Goal: Information Seeking & Learning: Learn about a topic

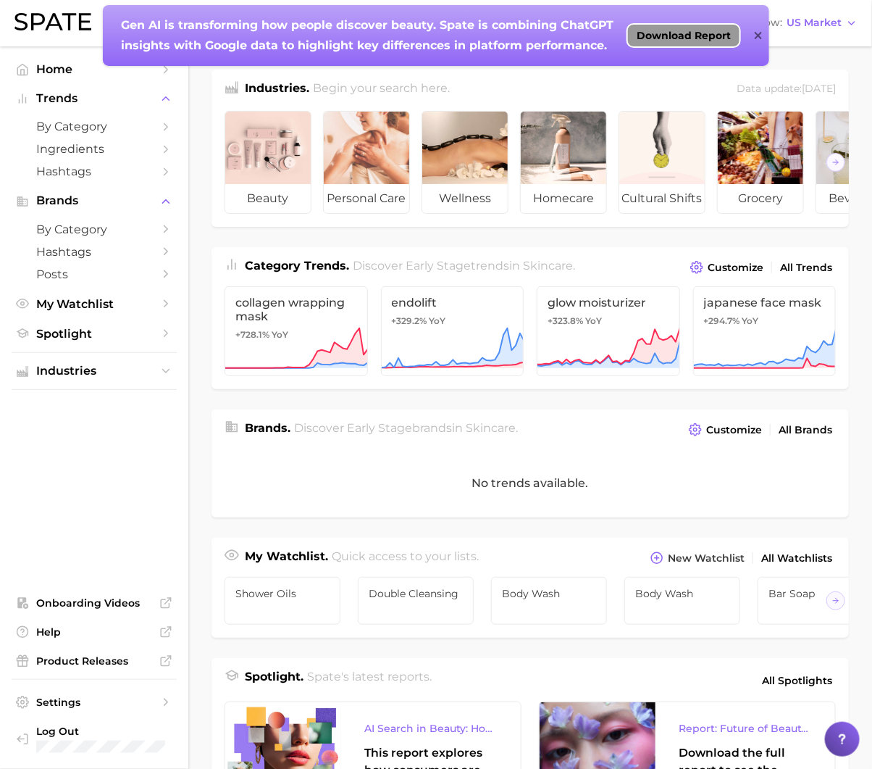
click at [712, 34] on span "Download Report" at bounding box center [684, 36] width 94 height 12
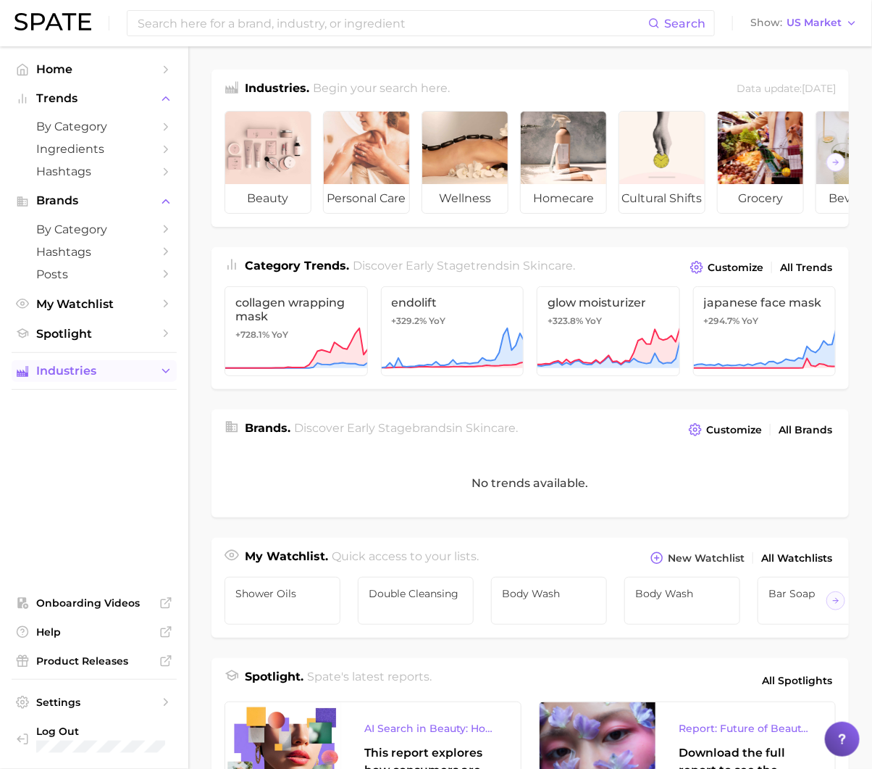
click at [80, 382] on button "Industries" at bounding box center [94, 371] width 165 height 22
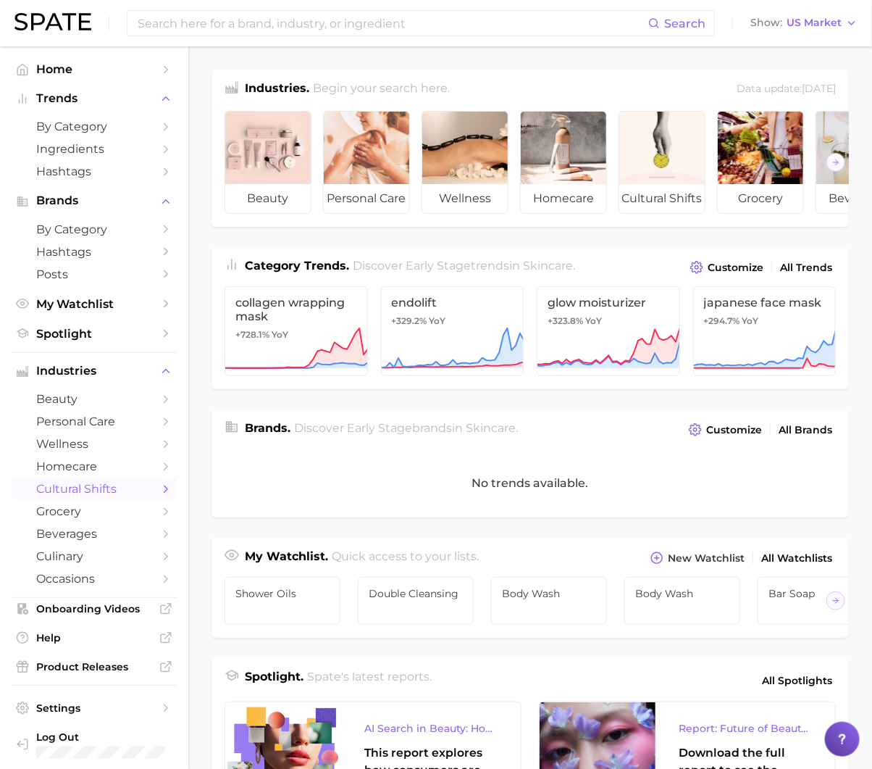
click at [67, 483] on link "cultural shifts" at bounding box center [94, 489] width 165 height 22
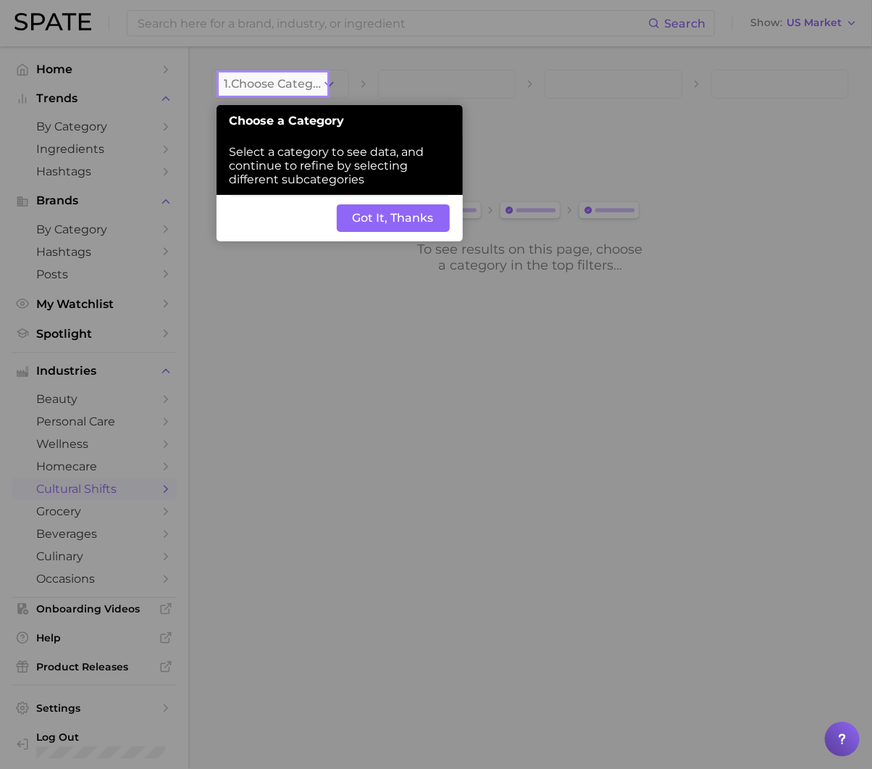
click at [402, 228] on button "Got It, Thanks" at bounding box center [393, 218] width 113 height 28
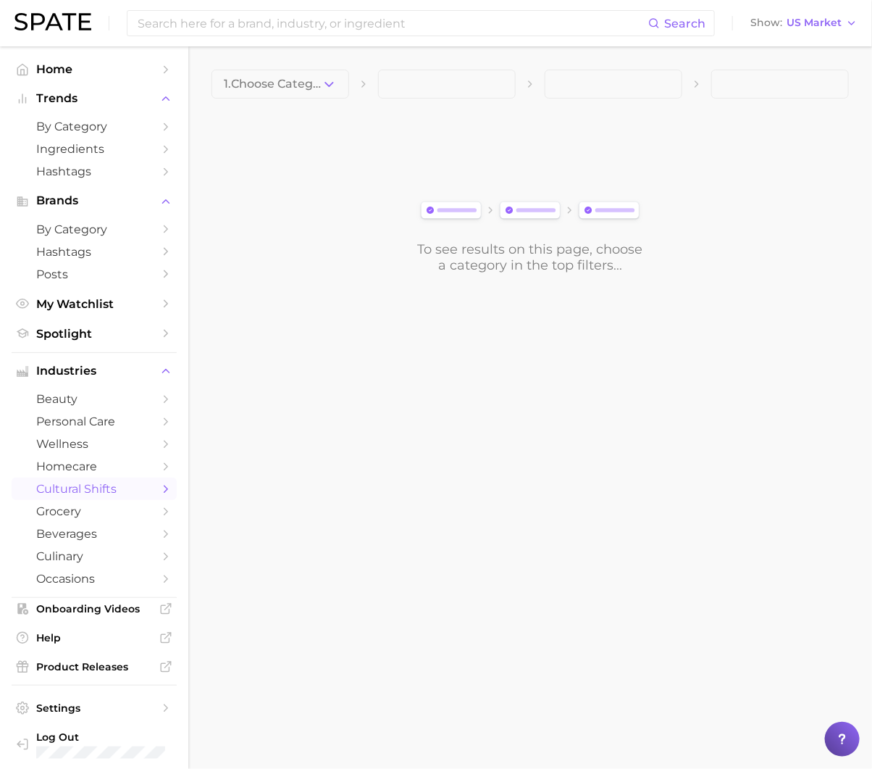
click at [338, 104] on div "1. Choose Category To see results on this page, choose a category in the top fi…" at bounding box center [531, 172] width 638 height 204
click at [327, 86] on icon "button" at bounding box center [329, 84] width 15 height 15
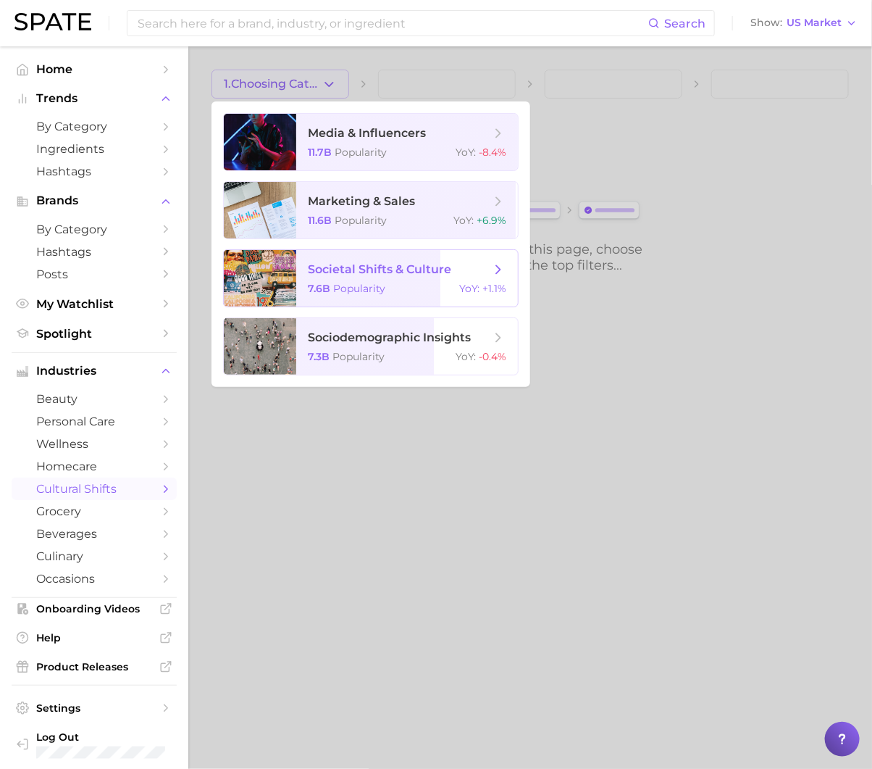
click at [277, 290] on div at bounding box center [260, 278] width 72 height 57
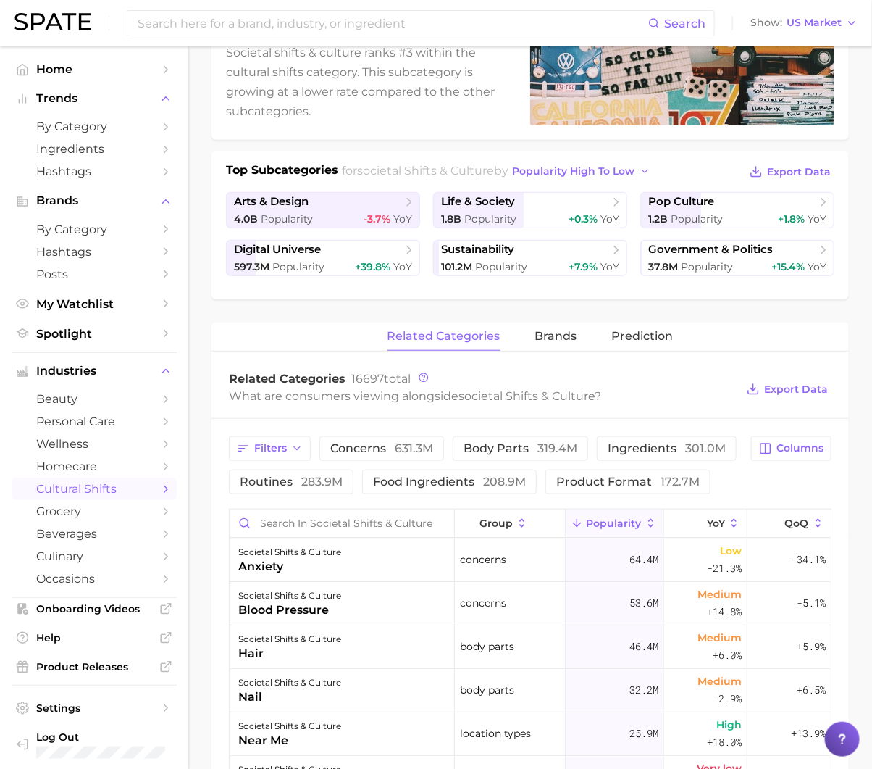
scroll to position [44, 0]
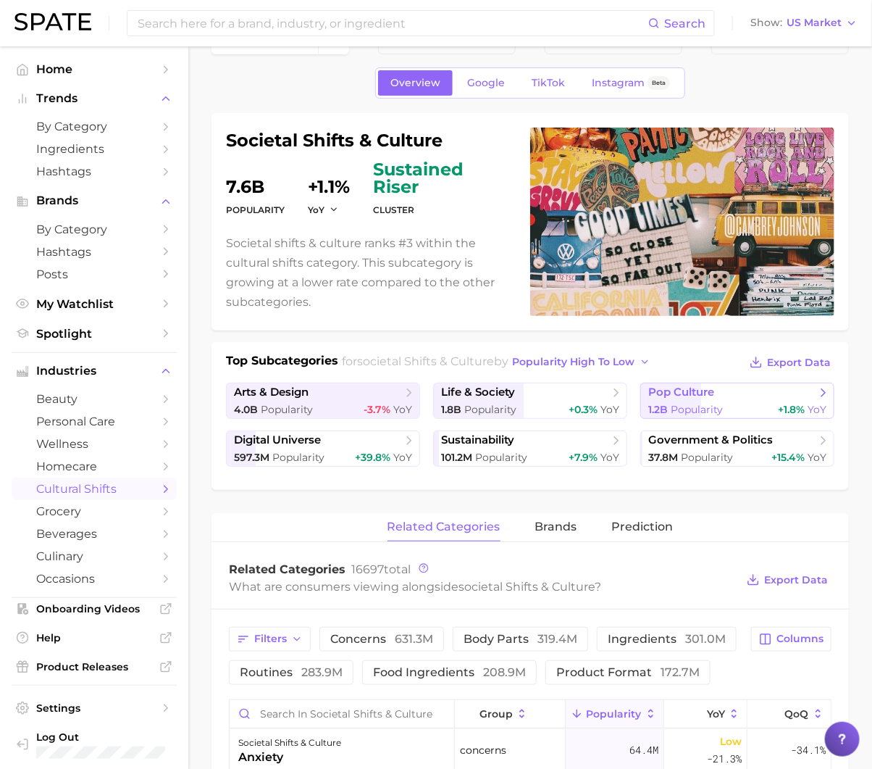
click at [774, 393] on span "pop culture" at bounding box center [733, 393] width 168 height 14
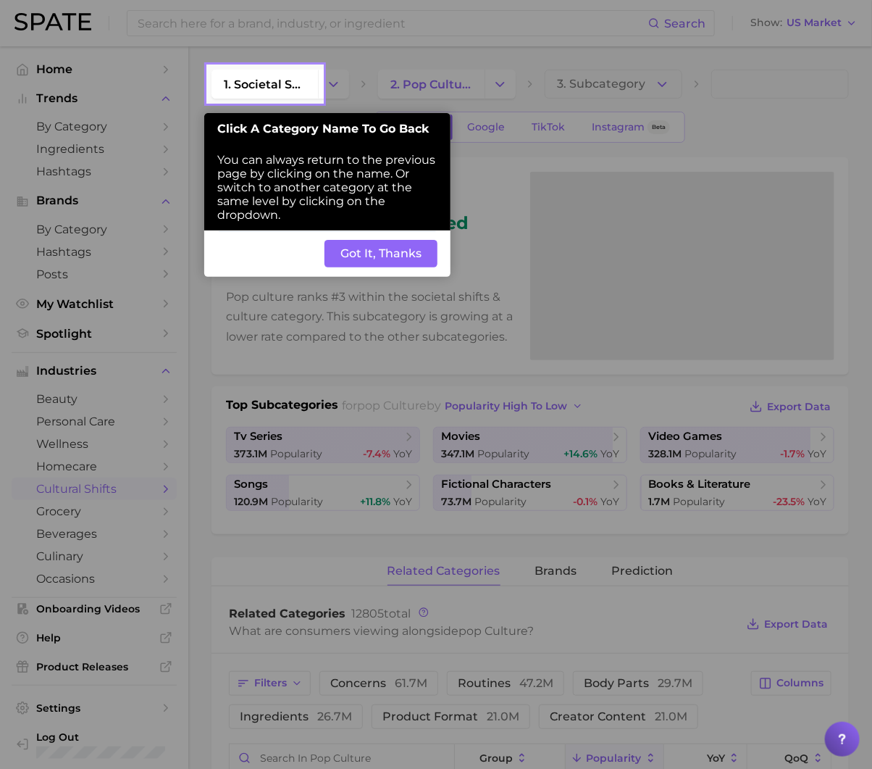
click at [414, 262] on button "Got It, Thanks" at bounding box center [381, 254] width 113 height 28
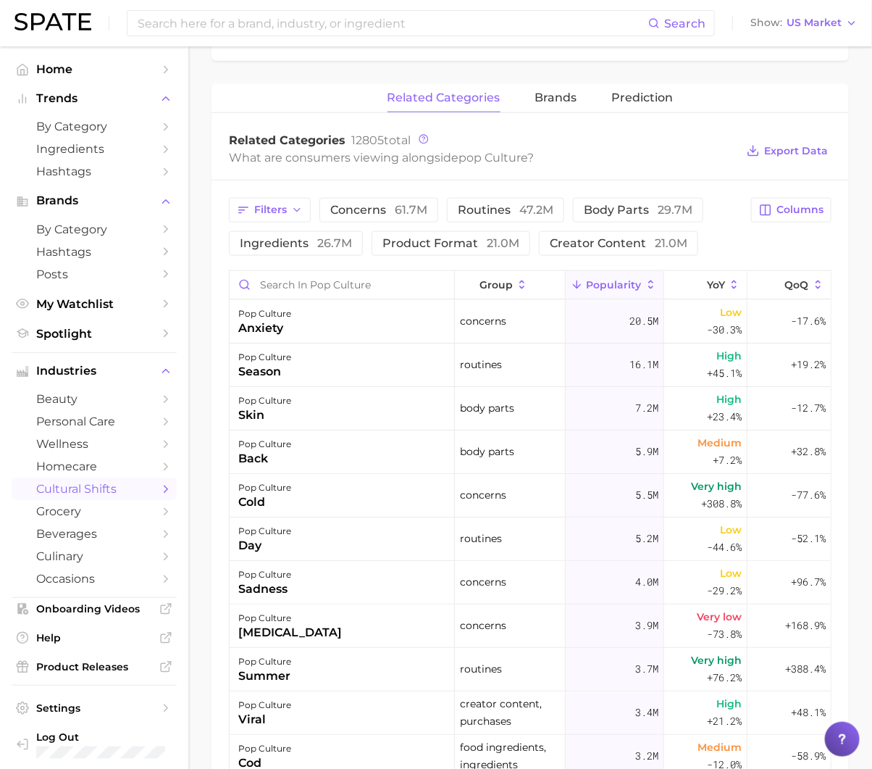
scroll to position [517, 0]
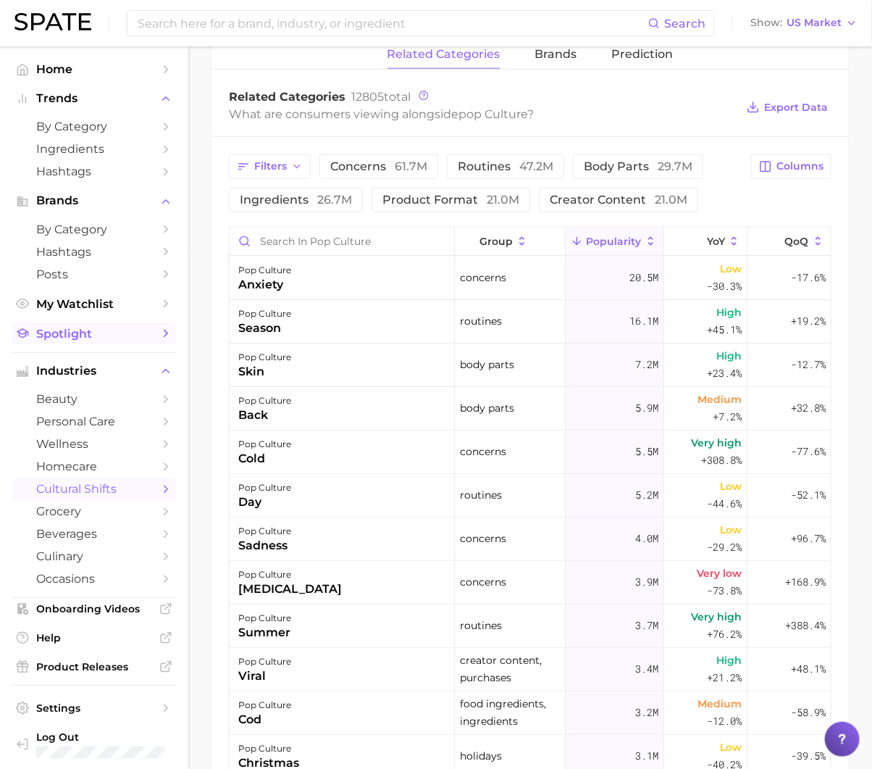
click at [85, 329] on span "Spotlight" at bounding box center [94, 334] width 116 height 14
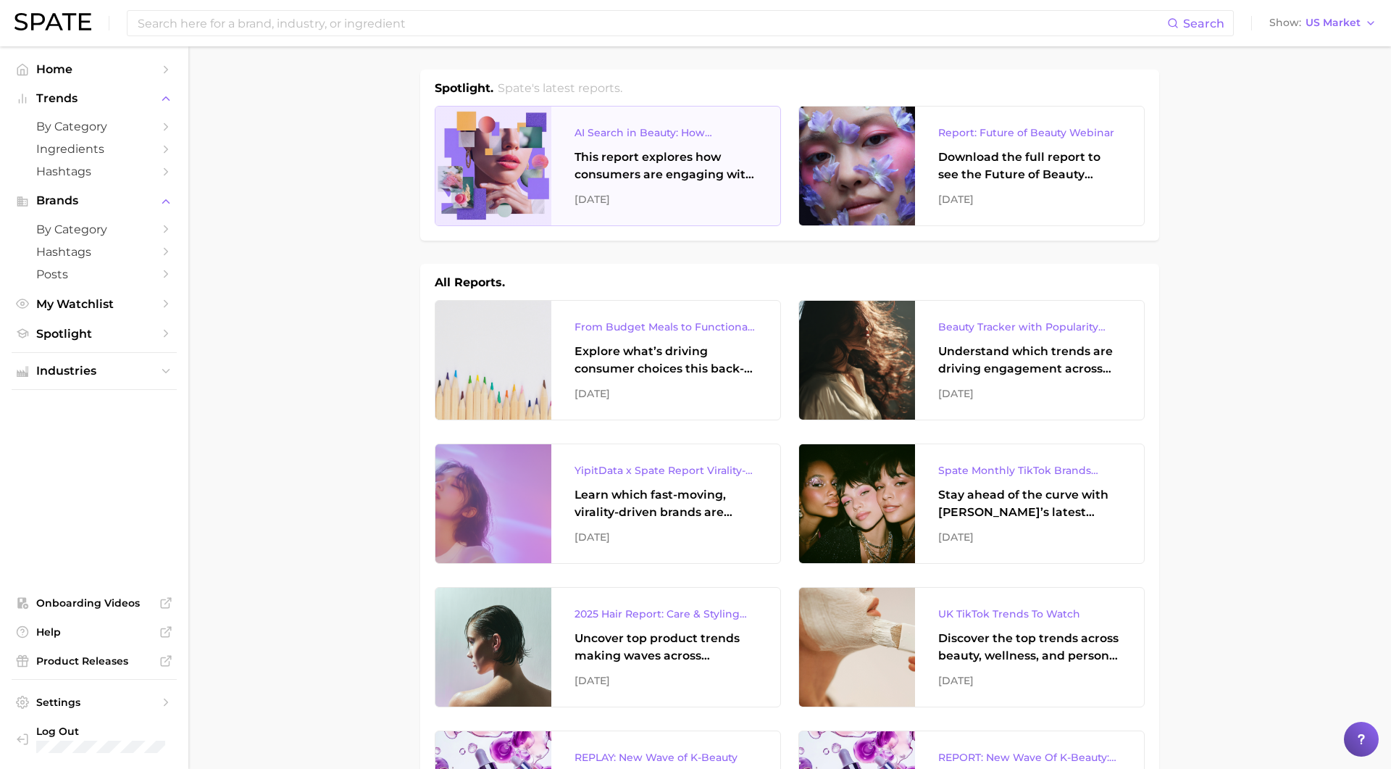
click at [659, 201] on div "September 2025" at bounding box center [666, 199] width 183 height 17
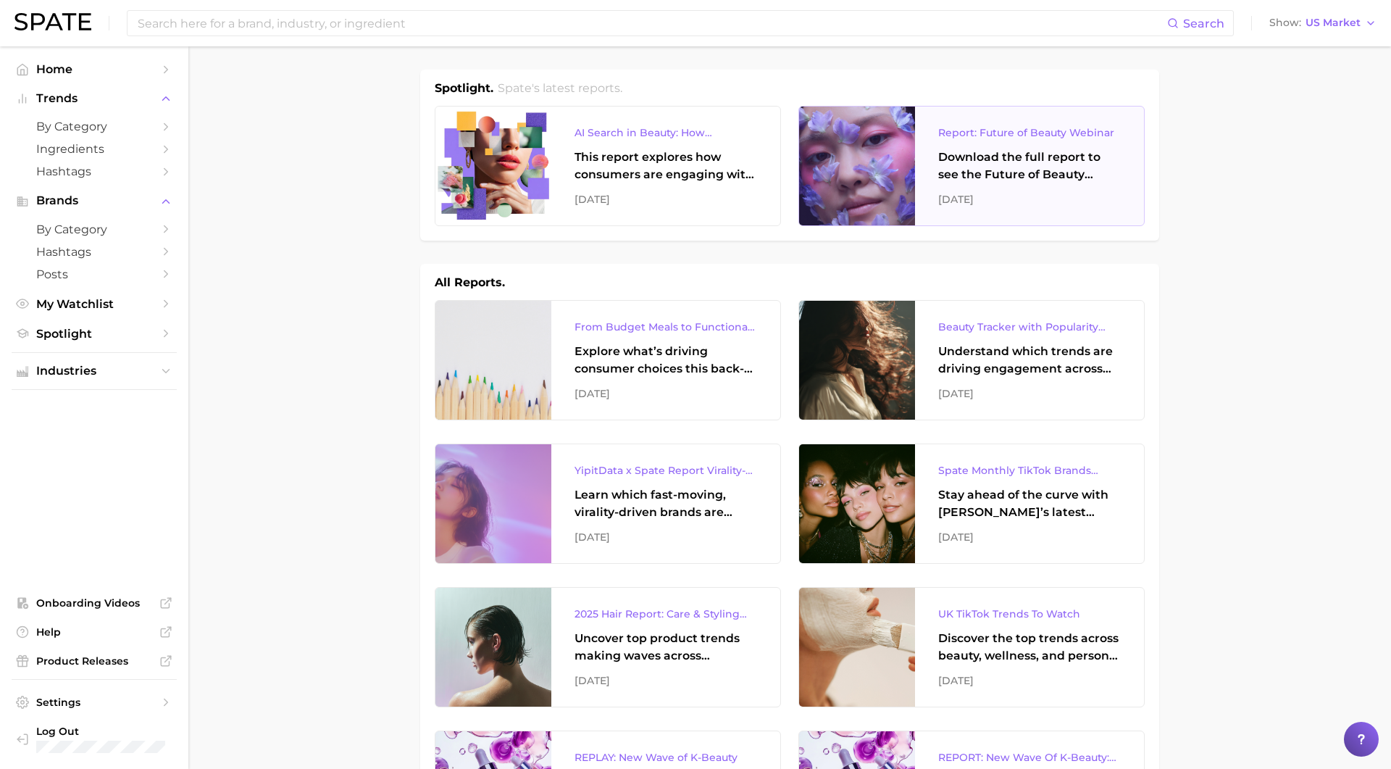
click at [872, 131] on div "Report: Future of Beauty Webinar Download the full report to see the Future of …" at bounding box center [1029, 166] width 229 height 119
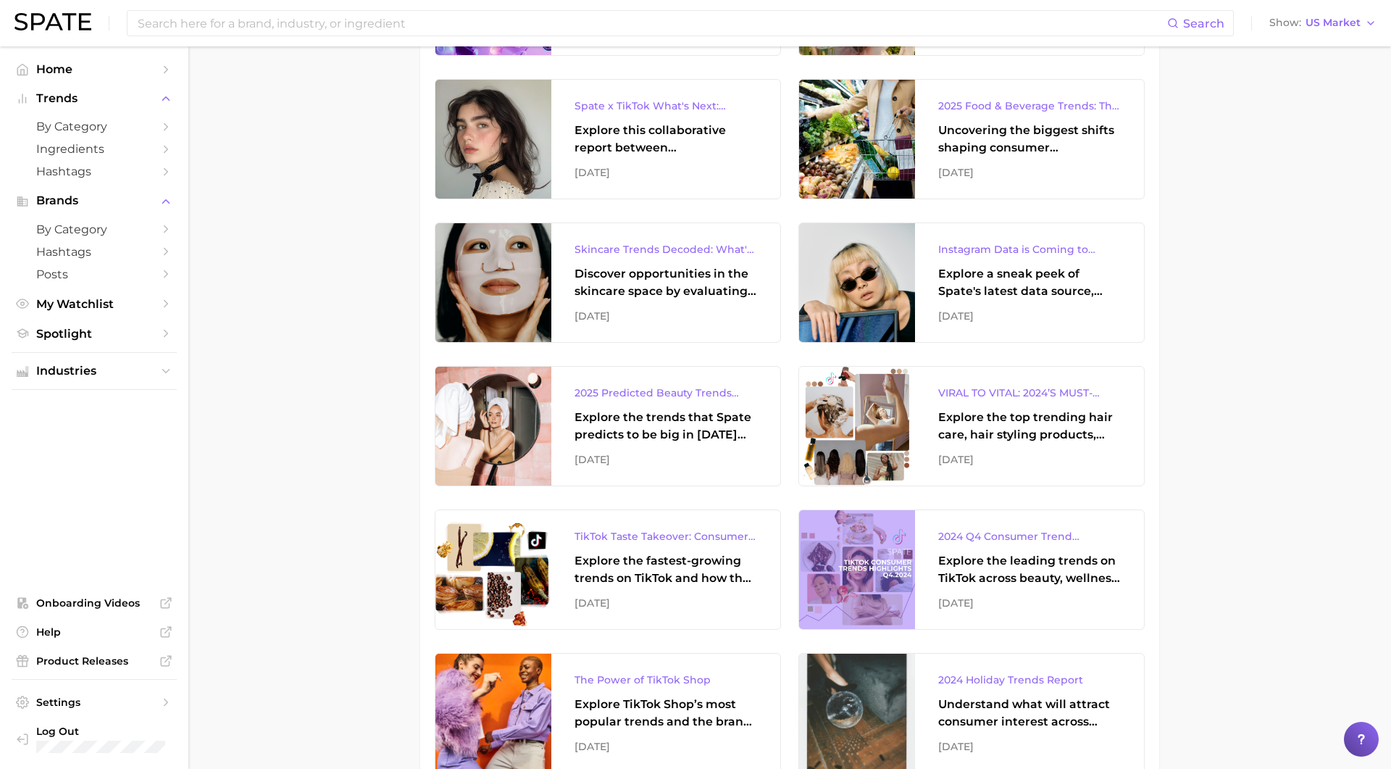
scroll to position [1686, 0]
